Goal: Task Accomplishment & Management: Complete application form

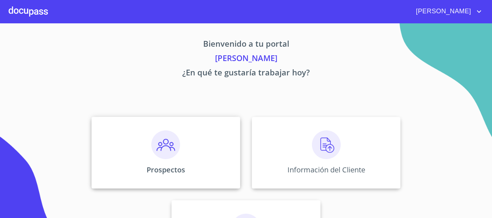
click at [172, 156] on img at bounding box center [165, 145] width 29 height 29
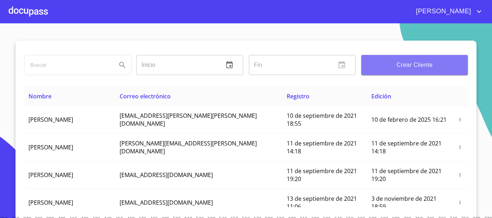
click at [402, 70] on button "Crear Cliente" at bounding box center [414, 65] width 107 height 20
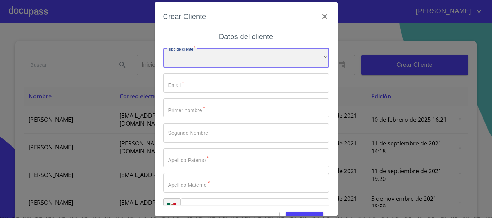
click at [197, 59] on div "​" at bounding box center [246, 57] width 166 height 19
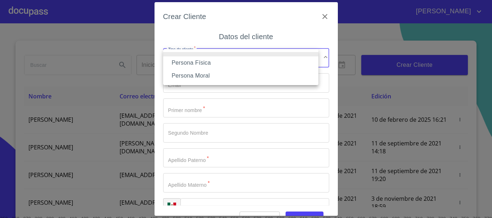
click at [208, 62] on li "Persona Física" at bounding box center [240, 63] width 155 height 13
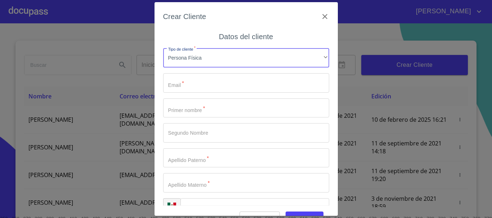
click at [198, 84] on input "Tipo de cliente   *" at bounding box center [246, 82] width 166 height 19
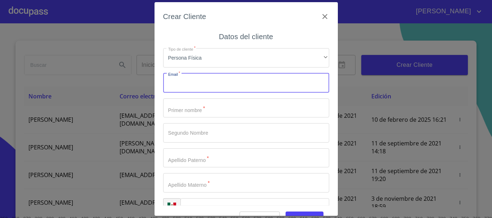
paste input "[PERSON_NAME][EMAIL_ADDRESS][DOMAIN_NAME]"
type input "[PERSON_NAME][EMAIL_ADDRESS][DOMAIN_NAME]"
click at [196, 110] on input "Tipo de cliente   *" at bounding box center [246, 108] width 166 height 19
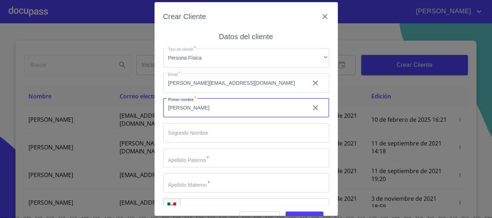
type input "[PERSON_NAME]"
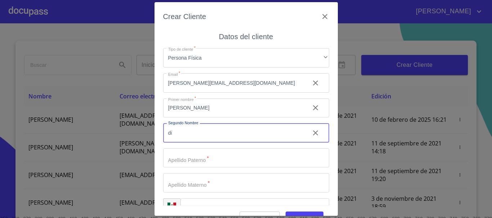
type input "d"
type input "DIAZ"
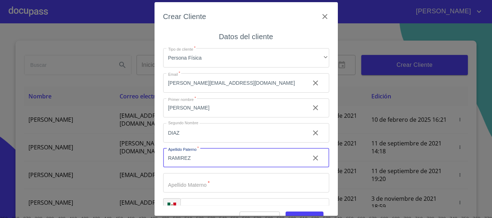
type input "RAMIREZ"
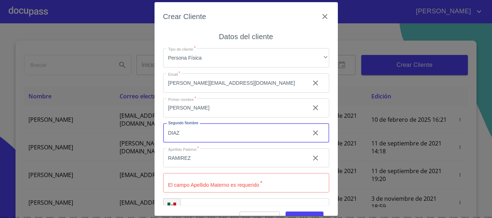
drag, startPoint x: 195, startPoint y: 137, endPoint x: 19, endPoint y: 139, distance: 175.6
click at [19, 139] on div "Crear Cliente Datos del cliente Tipo de cliente   * Persona Física ​ Email   * …" at bounding box center [246, 109] width 492 height 218
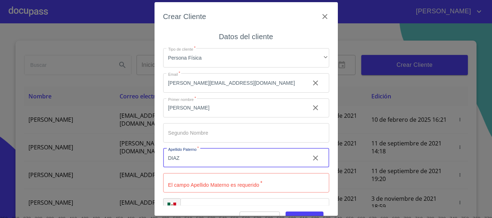
type input "DIAZ"
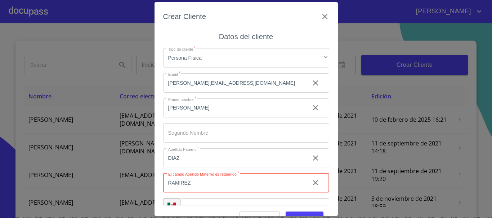
type input "RAMIREZ"
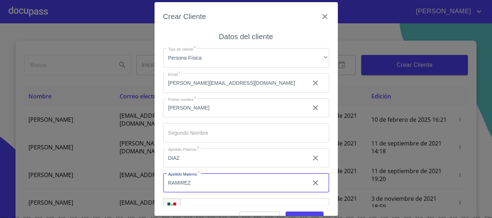
scroll to position [18, 0]
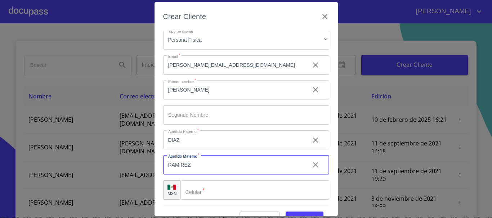
click at [199, 195] on input "Tipo de cliente   *" at bounding box center [254, 190] width 149 height 19
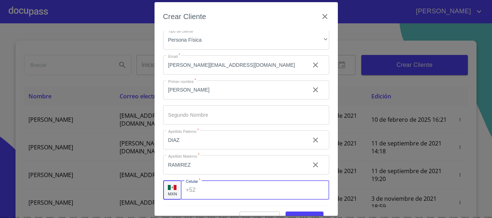
paste input "[PHONE_NUMBER]"
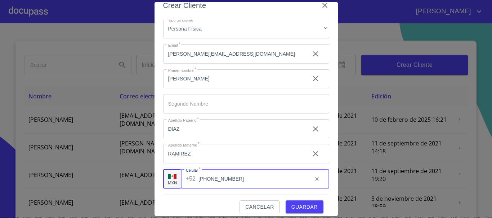
scroll to position [17, 0]
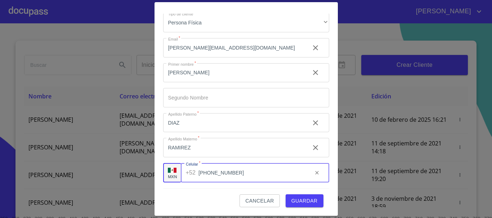
type input "[PHONE_NUMBER]"
click at [291, 202] on span "Guardar" at bounding box center [304, 201] width 26 height 9
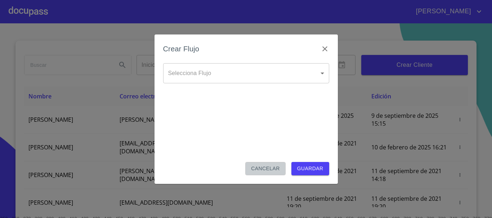
click at [261, 170] on span "Cancelar" at bounding box center [265, 168] width 28 height 9
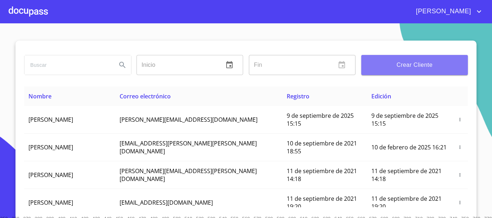
click at [434, 67] on span "Crear Cliente" at bounding box center [414, 65] width 95 height 10
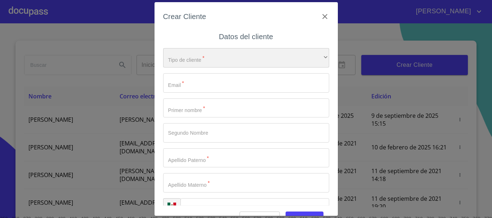
click at [211, 55] on div "​" at bounding box center [246, 57] width 166 height 19
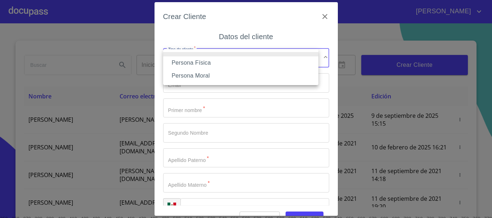
click at [204, 64] on li "Persona Física" at bounding box center [240, 63] width 155 height 13
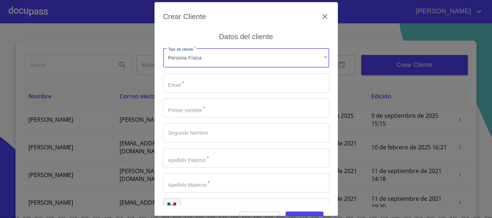
click at [196, 86] on input "Tipo de cliente   *" at bounding box center [246, 82] width 166 height 19
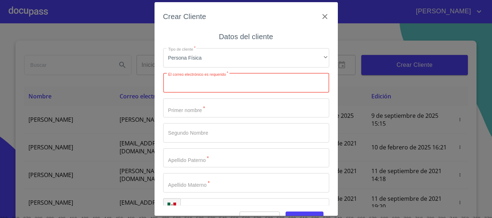
paste input "[EMAIL_ADDRESS][DOMAIN_NAME]"
type input "[EMAIL_ADDRESS][DOMAIN_NAME]"
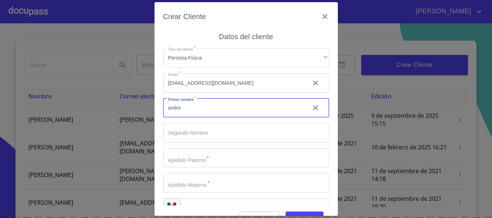
click at [285, 212] on button "Guardar" at bounding box center [304, 218] width 38 height 13
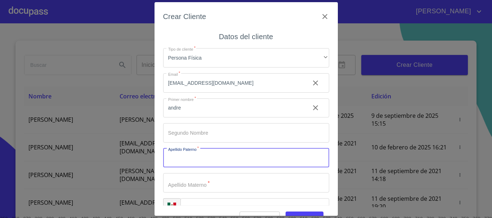
click at [195, 113] on input "andre" at bounding box center [233, 108] width 141 height 19
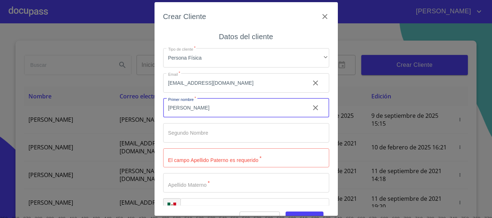
type input "[PERSON_NAME]"
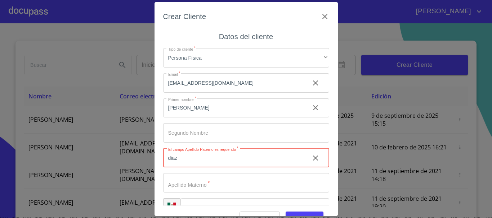
type input "diaz"
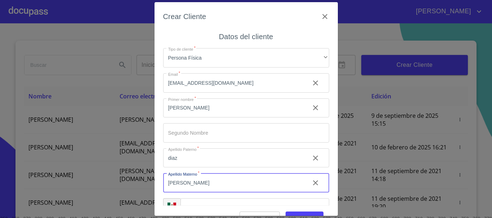
type input "[PERSON_NAME]"
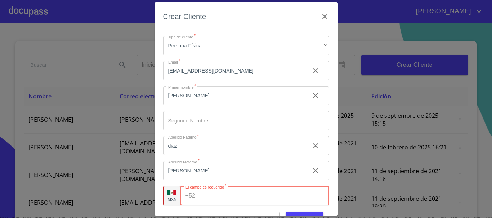
paste input "[PHONE_NUMBER]"
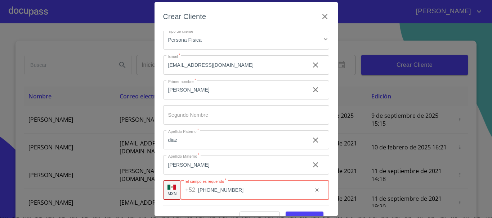
type input "[PHONE_NUMBER]"
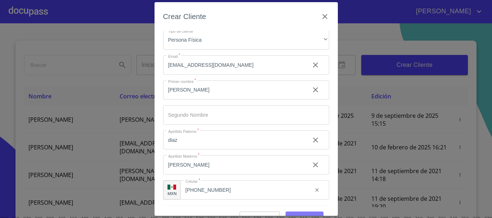
click at [301, 214] on span "Guardar" at bounding box center [304, 218] width 26 height 9
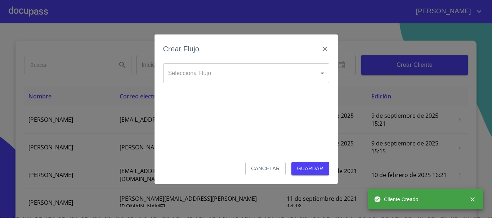
click at [225, 69] on body "[PERSON_NAME] ​ Fin ​ Crear Cliente Nombre Correo electrónico Registro Edición …" at bounding box center [246, 109] width 492 height 218
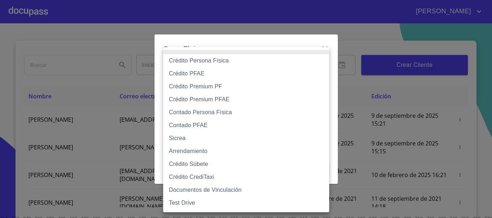
click at [213, 72] on li "Crédito PFAE" at bounding box center [246, 73] width 166 height 13
type input "60bfa0150d9865ccc24afd7c"
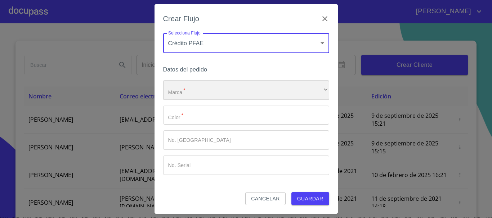
click at [191, 87] on div "​" at bounding box center [246, 90] width 166 height 19
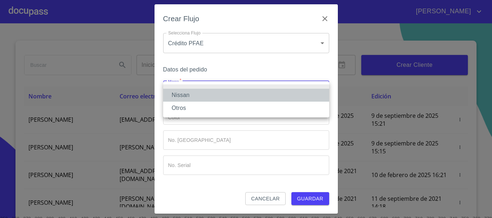
click at [187, 97] on li "Nissan" at bounding box center [246, 95] width 166 height 13
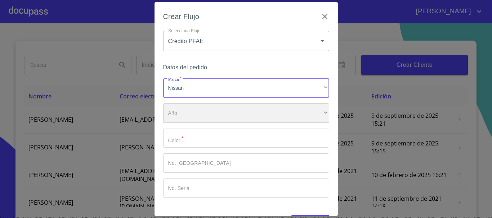
click at [184, 118] on div "​" at bounding box center [246, 113] width 166 height 19
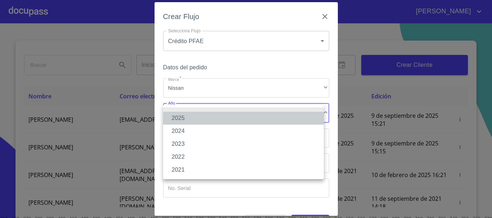
click at [190, 118] on li "2025" at bounding box center [243, 118] width 161 height 13
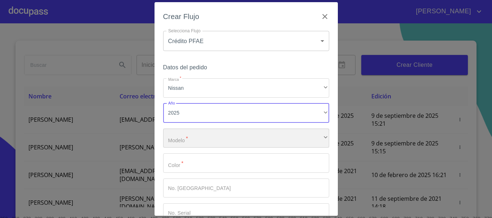
click at [189, 138] on div "​" at bounding box center [246, 138] width 166 height 19
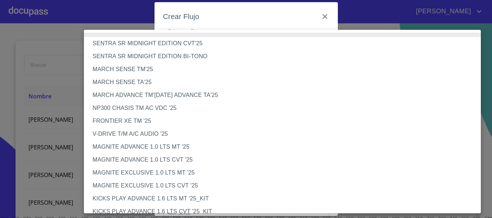
click at [174, 109] on li "NP300 CHASIS TM AC VDC '25" at bounding box center [285, 108] width 402 height 13
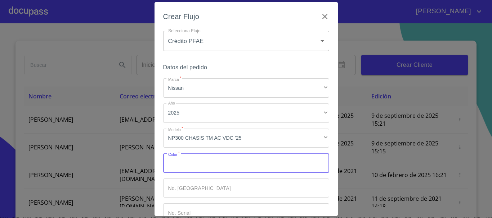
click at [195, 167] on input "Marca   *" at bounding box center [246, 163] width 166 height 19
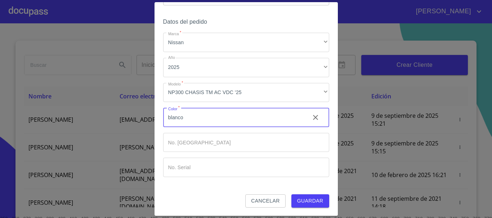
scroll to position [46, 0]
type input "blanco"
click at [298, 199] on span "Guardar" at bounding box center [310, 200] width 26 height 9
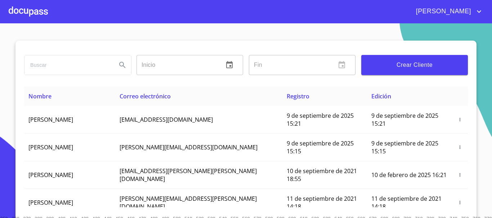
click at [40, 12] on div at bounding box center [28, 11] width 39 height 23
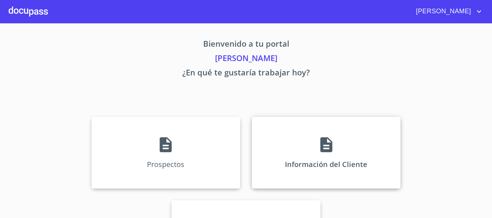
click at [346, 154] on div "Información del Cliente" at bounding box center [326, 153] width 149 height 72
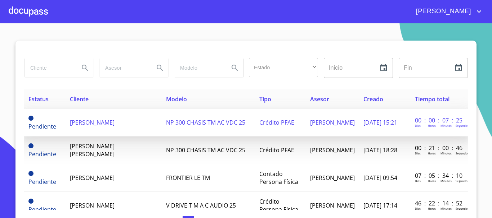
click at [93, 127] on td "[PERSON_NAME]" at bounding box center [113, 123] width 96 height 28
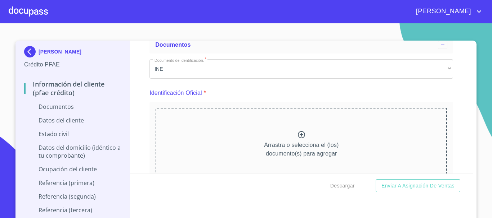
scroll to position [108, 0]
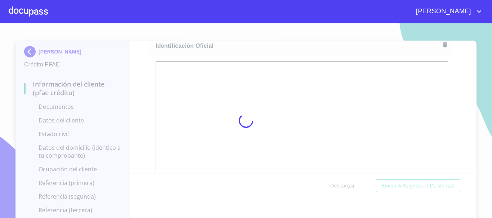
click at [143, 114] on div "Información del cliente (PFAE crédito) Documentos Documento de identificación. …" at bounding box center [301, 107] width 343 height 133
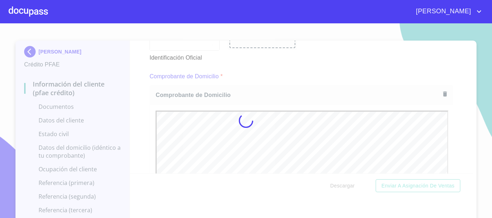
scroll to position [0, 0]
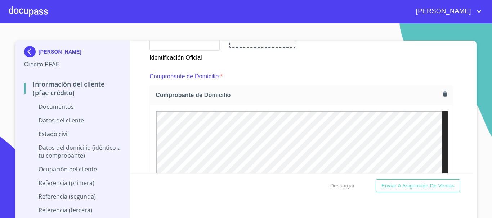
click at [145, 150] on div "Información del cliente (PFAE crédito) Documentos Documento de identificación. …" at bounding box center [301, 107] width 343 height 133
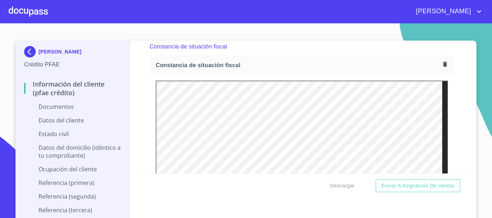
click at [142, 103] on div "Información del cliente (PFAE crédito) Documentos Documento de identificación. …" at bounding box center [301, 107] width 343 height 133
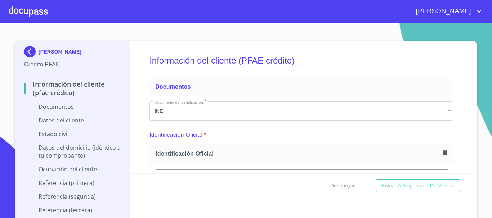
click at [31, 53] on img at bounding box center [31, 52] width 14 height 12
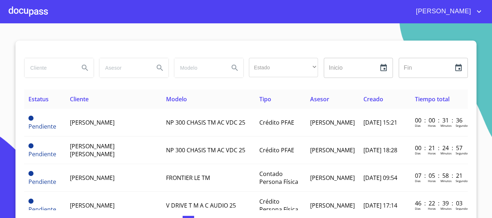
click at [49, 68] on input "search" at bounding box center [48, 67] width 49 height 19
type input "[PERSON_NAME]"
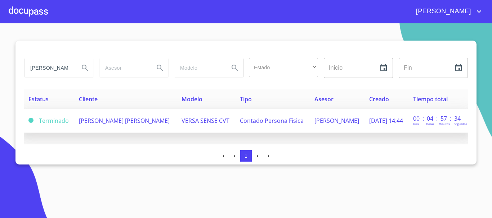
click at [89, 125] on span "[PERSON_NAME] [PERSON_NAME]" at bounding box center [124, 121] width 91 height 8
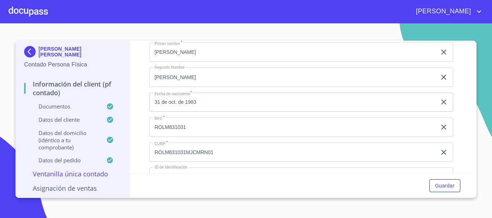
scroll to position [1404, 0]
